Goal: Task Accomplishment & Management: Manage account settings

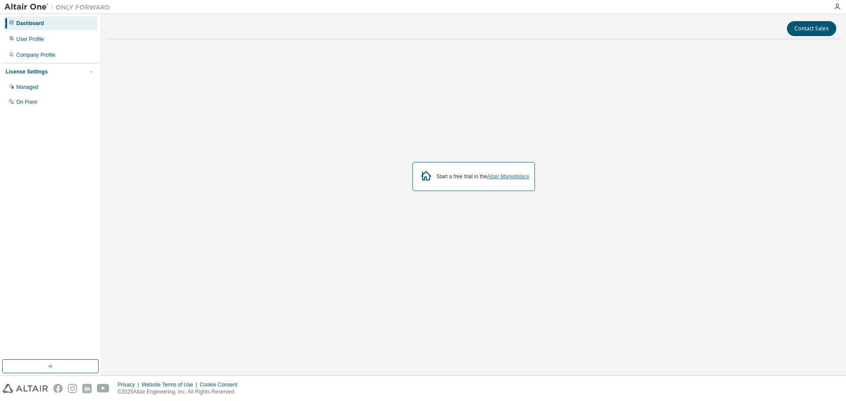
click at [503, 178] on link "Altair Marketplace" at bounding box center [508, 177] width 42 height 6
drag, startPoint x: 233, startPoint y: 117, endPoint x: 224, endPoint y: 102, distance: 17.6
click at [233, 117] on div "Inicie um teste gratuito no Altair Marketplace" at bounding box center [474, 177] width 736 height 261
click at [36, 40] on font "Perfil do usuário" at bounding box center [35, 39] width 38 height 6
click at [45, 43] on div "User Profile" at bounding box center [51, 39] width 94 height 14
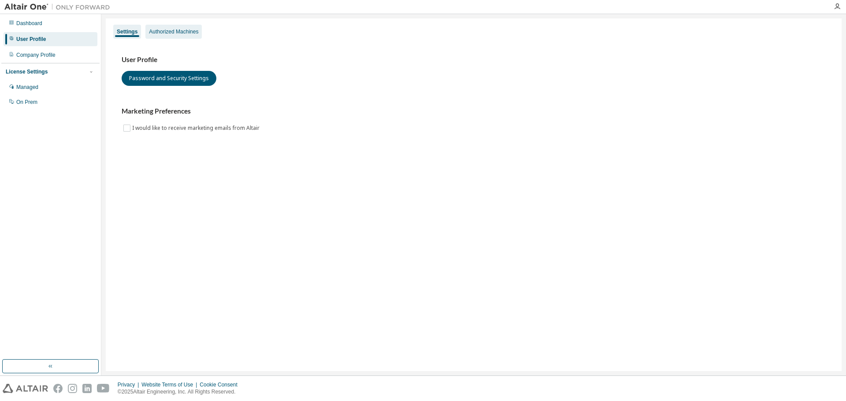
click at [172, 30] on div "Authorized Machines" at bounding box center [173, 31] width 49 height 7
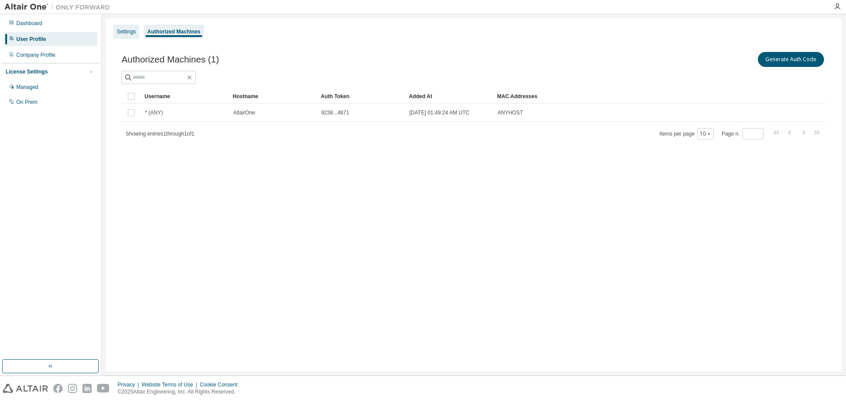
click at [130, 33] on div "Settings" at bounding box center [126, 31] width 19 height 7
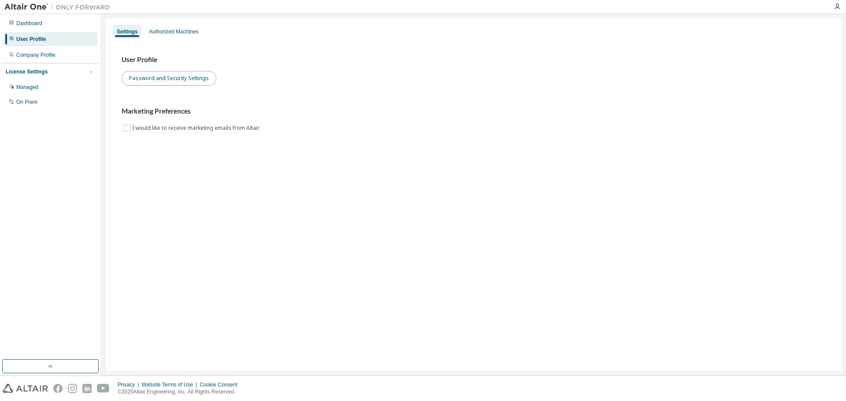
click at [162, 80] on button "Password and Security Settings" at bounding box center [169, 78] width 95 height 15
